Goal: Task Accomplishment & Management: Use online tool/utility

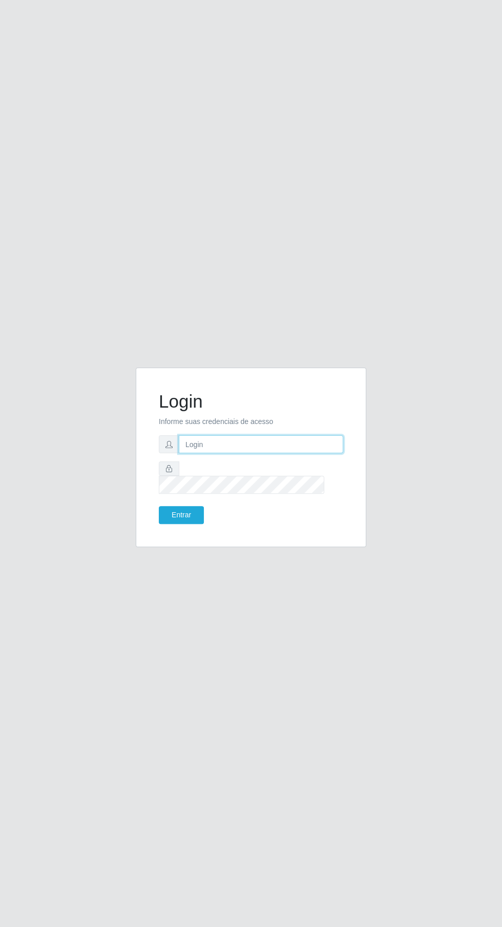
click at [302, 453] on input "text" at bounding box center [261, 444] width 165 height 18
type input "[EMAIL_ADDRESS][DOMAIN_NAME]"
click at [159, 506] on button "Entrar" at bounding box center [181, 515] width 45 height 18
click at [186, 524] on button "Entrar" at bounding box center [181, 515] width 45 height 18
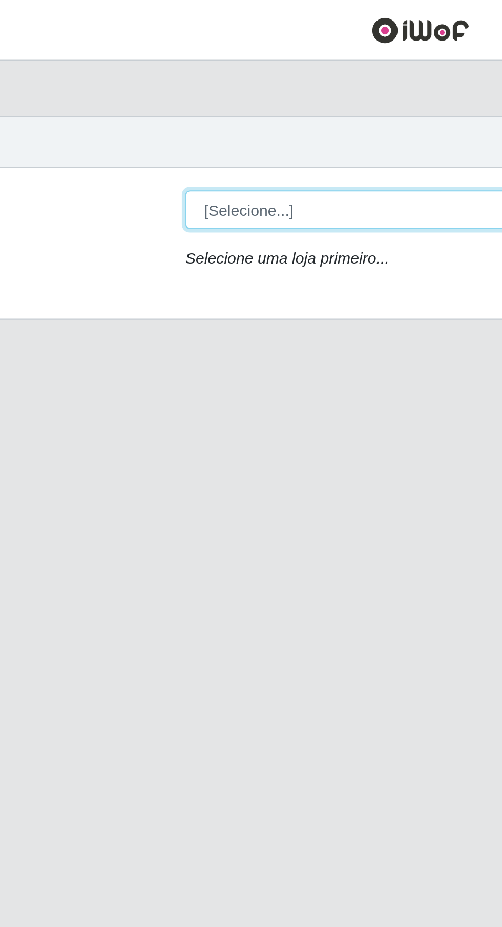
click at [242, 97] on select "[Selecione...] Leta - Arco-Mix Cohab" at bounding box center [309, 97] width 334 height 18
select select "480"
click at [142, 88] on select "[Selecione...] Leta - Arco-Mix Cohab" at bounding box center [309, 97] width 334 height 18
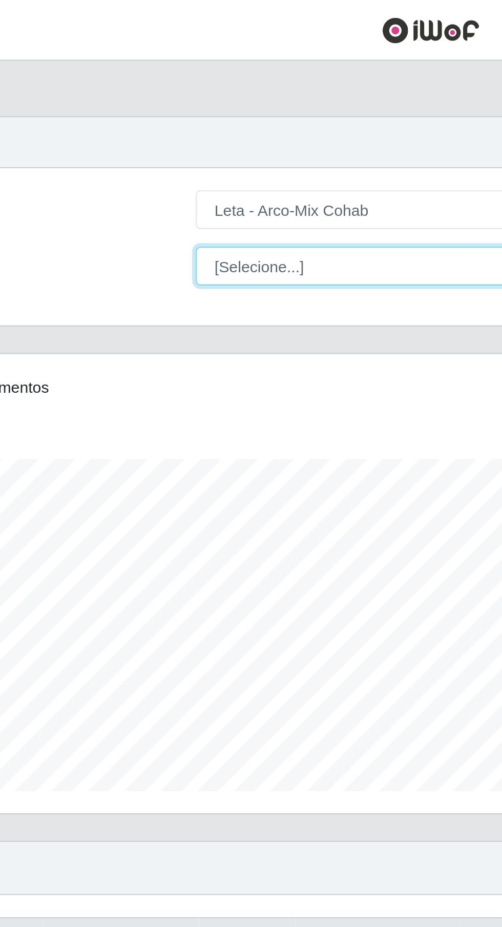
click at [208, 118] on select "[Selecione...] Promotor" at bounding box center [309, 123] width 334 height 18
select select "129"
click at [142, 114] on select "[Selecione...] Promotor" at bounding box center [309, 123] width 334 height 18
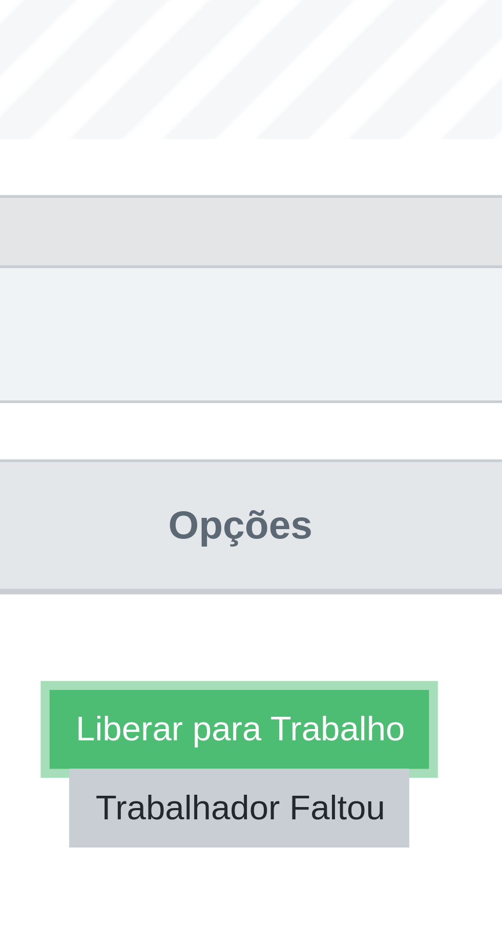
click at [428, 472] on button "Liberar para Trabalho" at bounding box center [410, 474] width 69 height 14
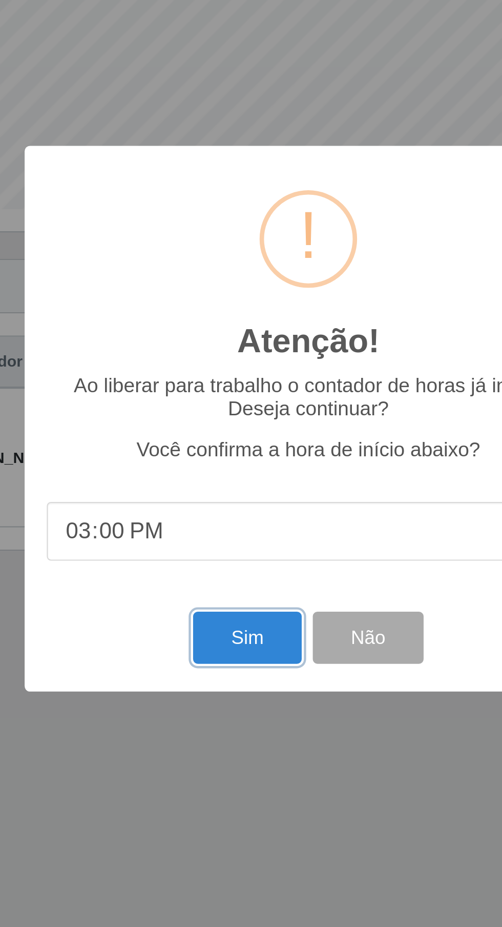
click at [224, 577] on button "Sim" at bounding box center [223, 565] width 50 height 24
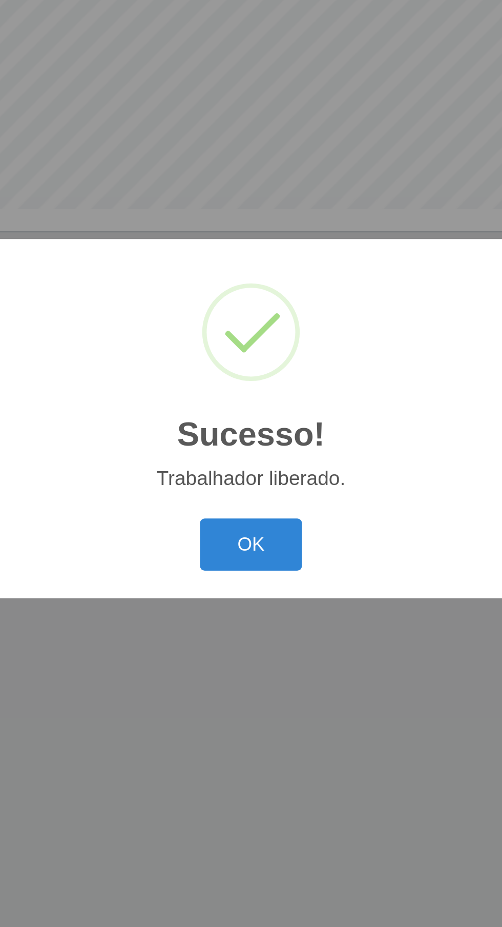
click at [252, 534] on button "OK" at bounding box center [252, 522] width 48 height 24
